Goal: Task Accomplishment & Management: Use online tool/utility

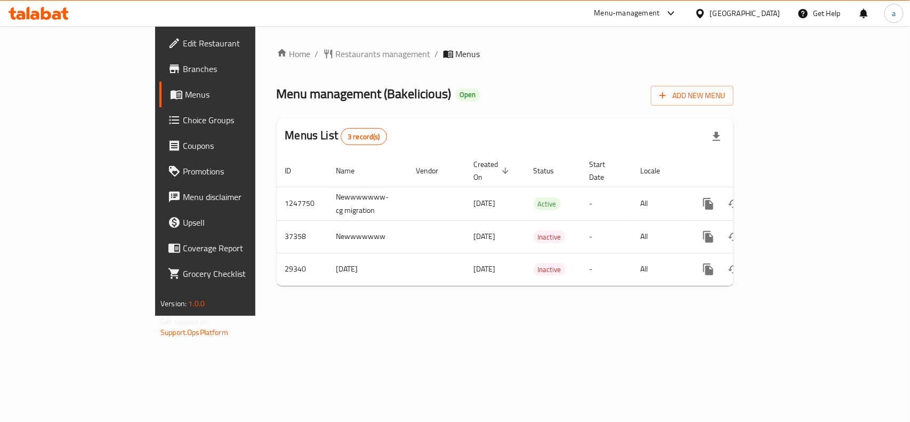
click at [461, 316] on div "Home / Restaurants management / Menus Menu management ( Bakelicious ) Open Add …" at bounding box center [505, 170] width 500 height 289
click at [771, 12] on div "[GEOGRAPHIC_DATA]" at bounding box center [745, 13] width 70 height 12
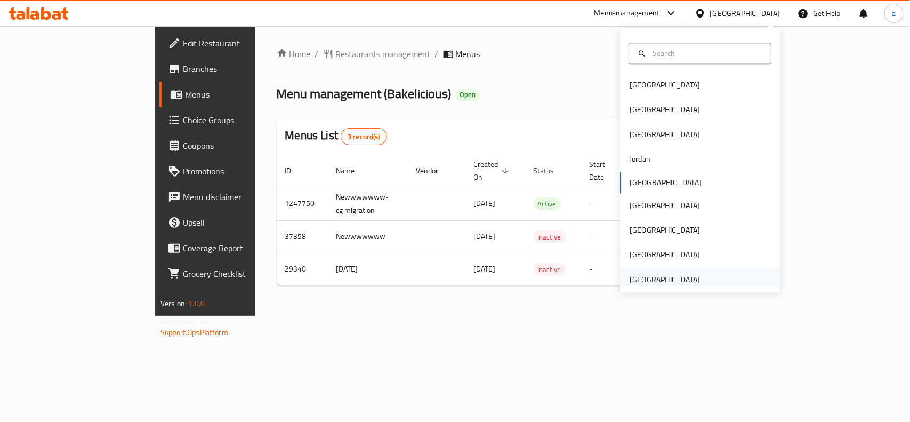
click at [667, 276] on div "United Arab Emirates" at bounding box center [665, 279] width 70 height 12
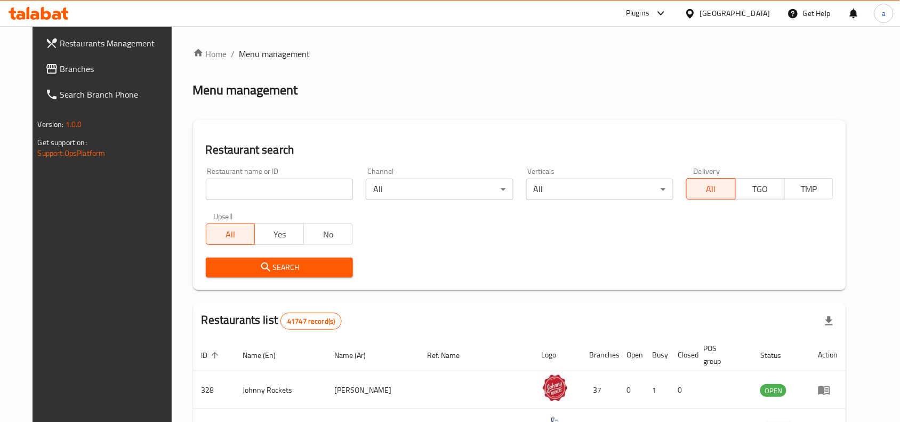
click at [66, 67] on span "Branches" at bounding box center [117, 68] width 114 height 13
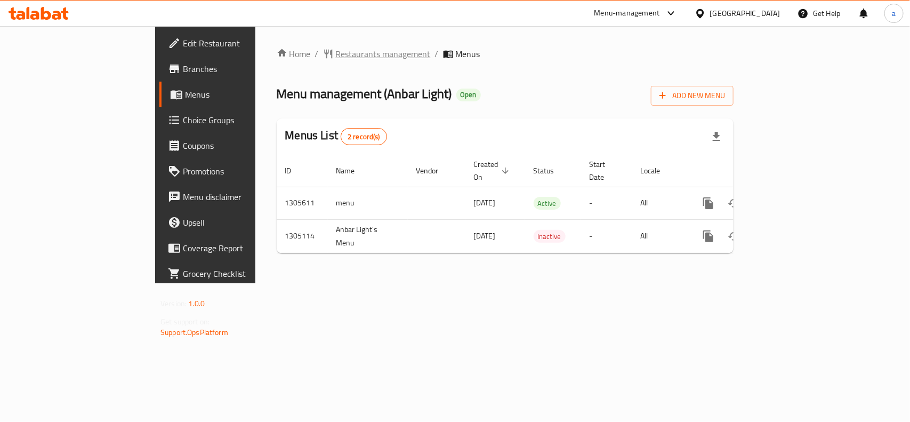
click at [336, 51] on span "Restaurants management" at bounding box center [383, 53] width 95 height 13
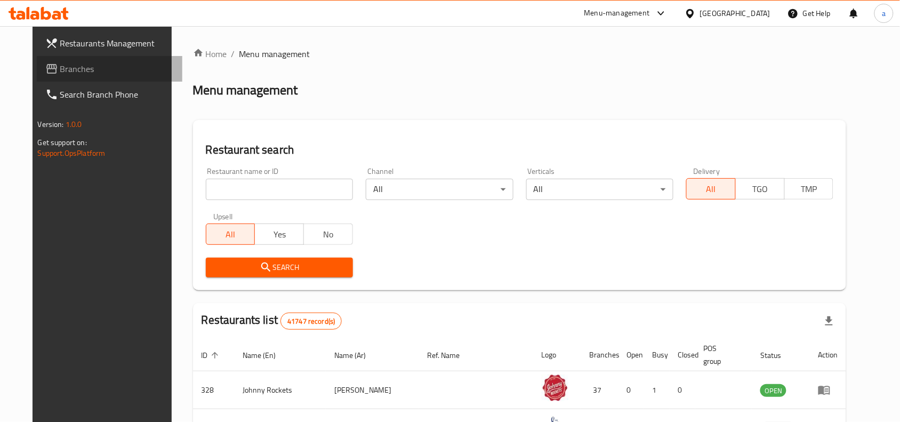
click at [83, 70] on span "Branches" at bounding box center [117, 68] width 114 height 13
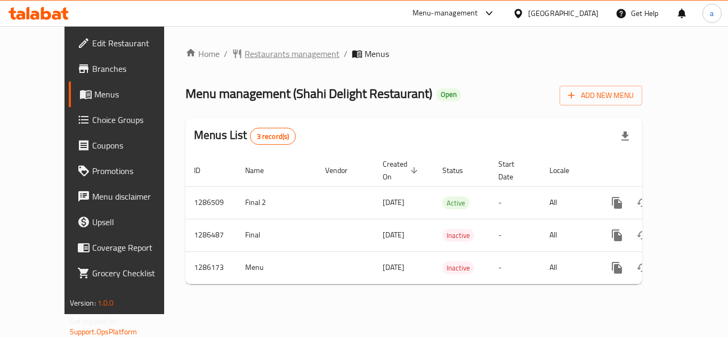
click at [245, 58] on span "Restaurants management" at bounding box center [292, 53] width 95 height 13
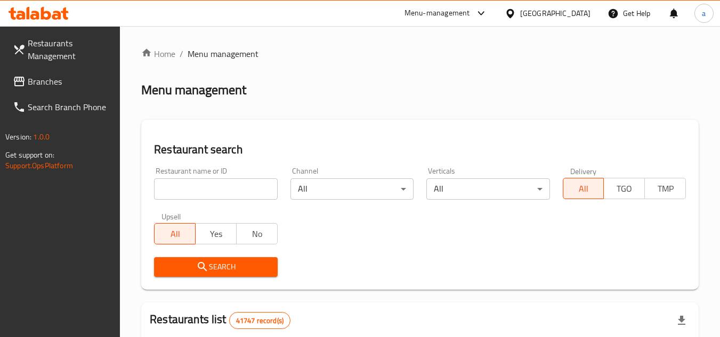
click at [221, 192] on input "search" at bounding box center [215, 189] width 123 height 21
paste input "696108"
type input "696108"
click button "Search" at bounding box center [215, 267] width 123 height 20
